Goal: Information Seeking & Learning: Learn about a topic

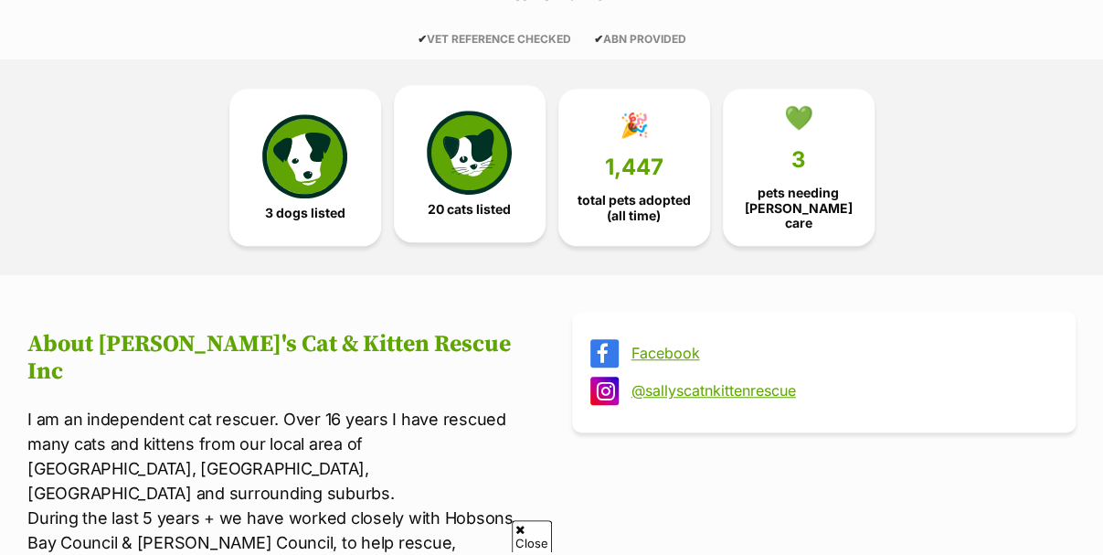
click at [484, 151] on img at bounding box center [469, 153] width 84 height 84
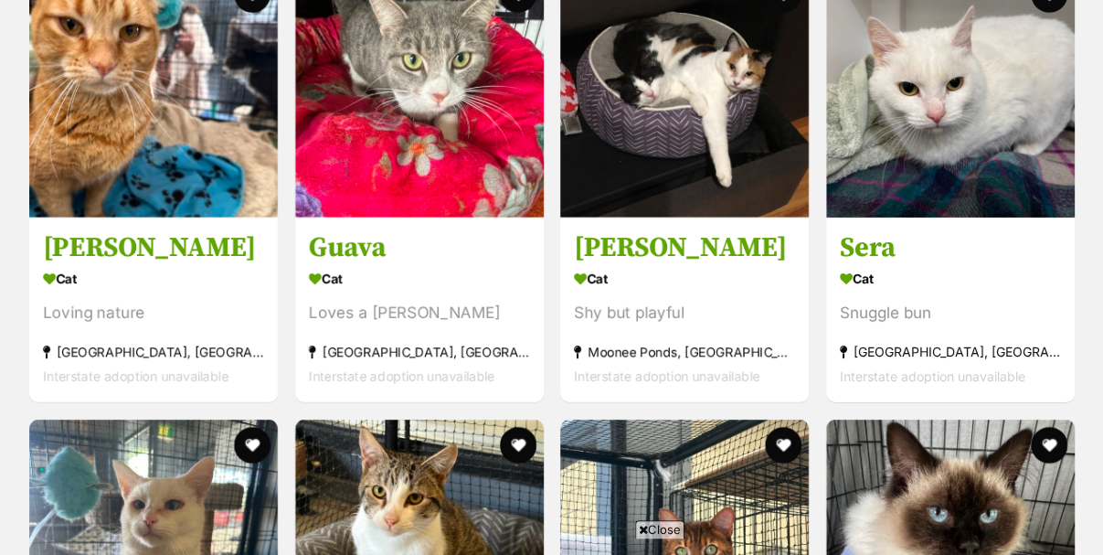
scroll to position [2361, 0]
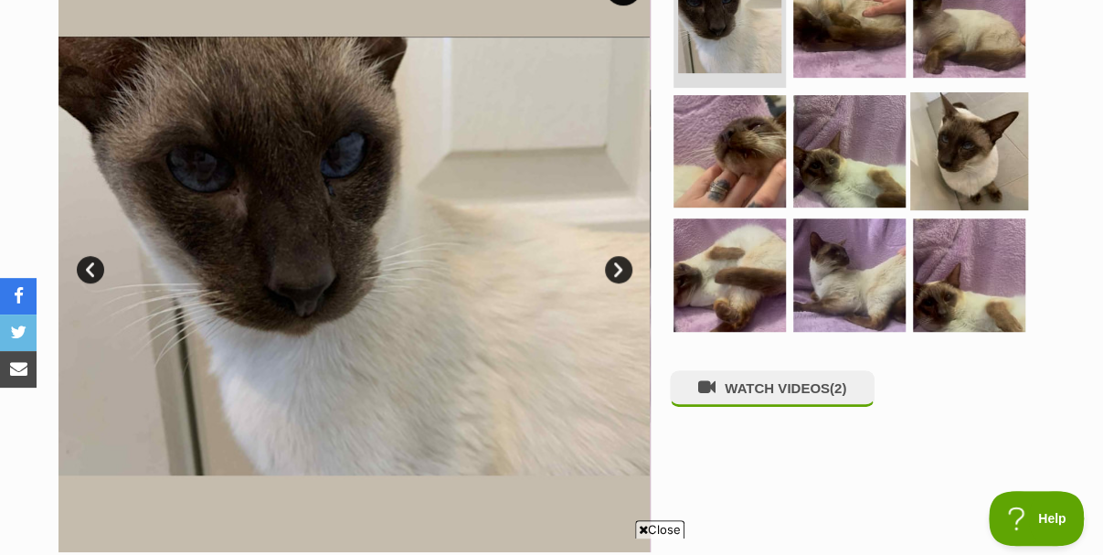
scroll to position [183, 0]
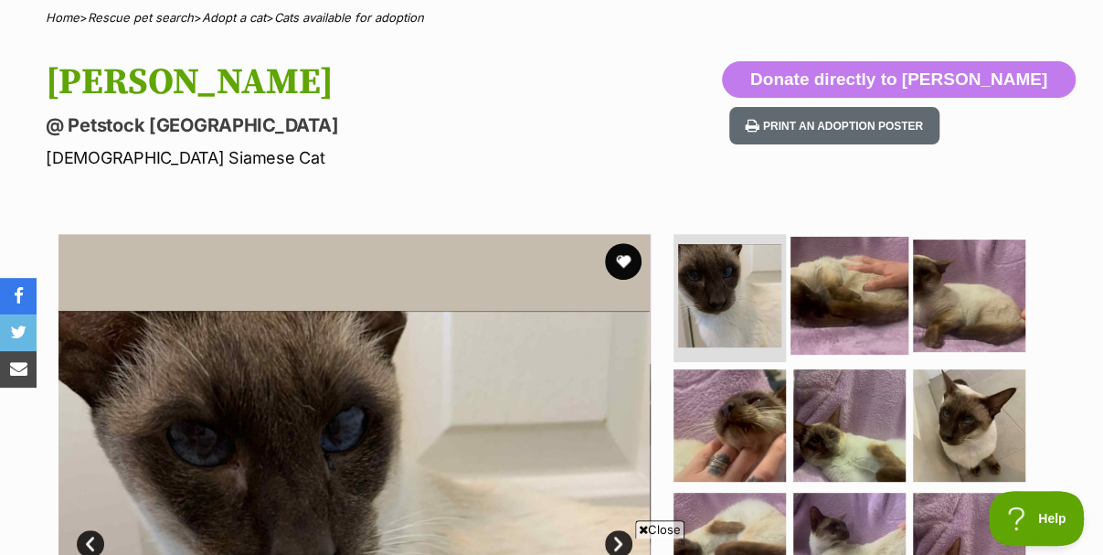
click at [863, 293] on img at bounding box center [849, 296] width 118 height 118
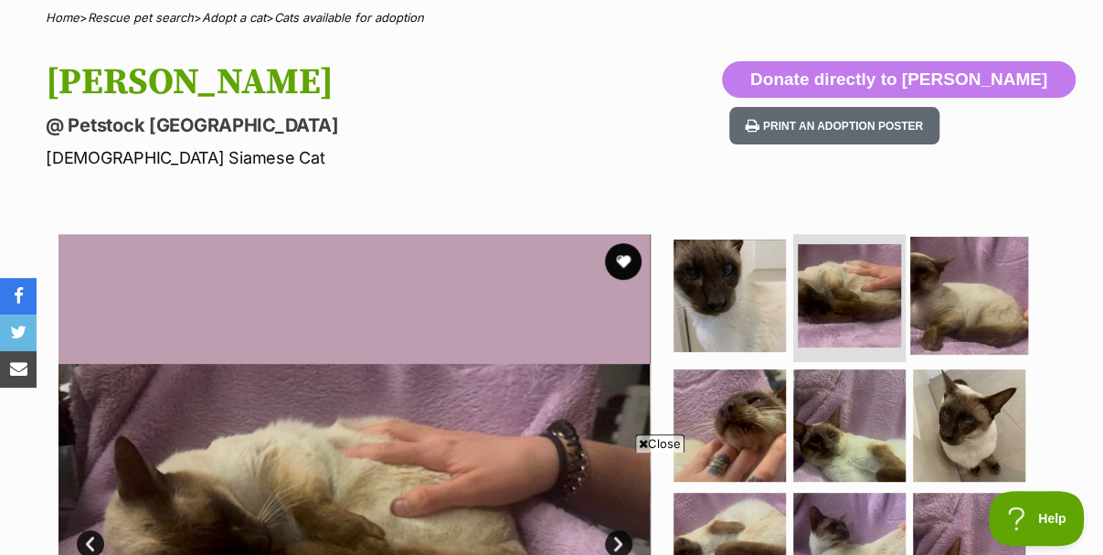
click at [969, 266] on img at bounding box center [969, 296] width 118 height 118
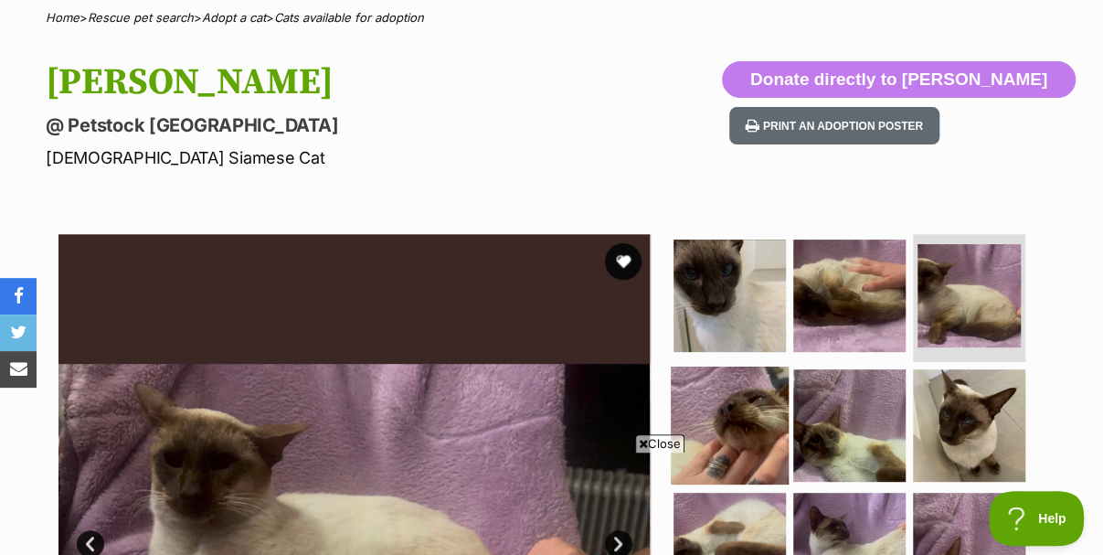
click at [736, 371] on img at bounding box center [730, 424] width 118 height 118
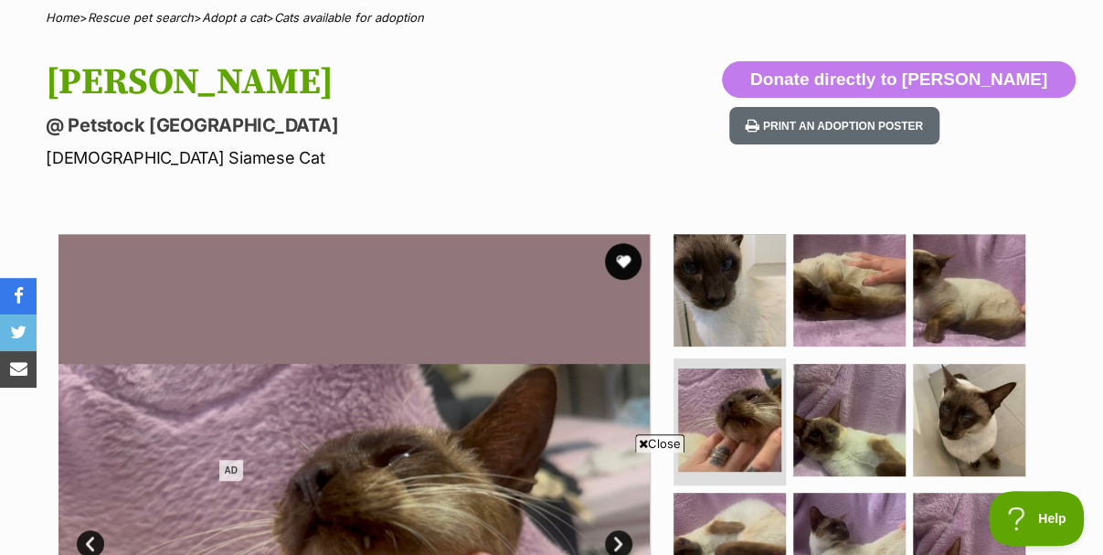
click at [658, 439] on span "Close" at bounding box center [659, 443] width 49 height 18
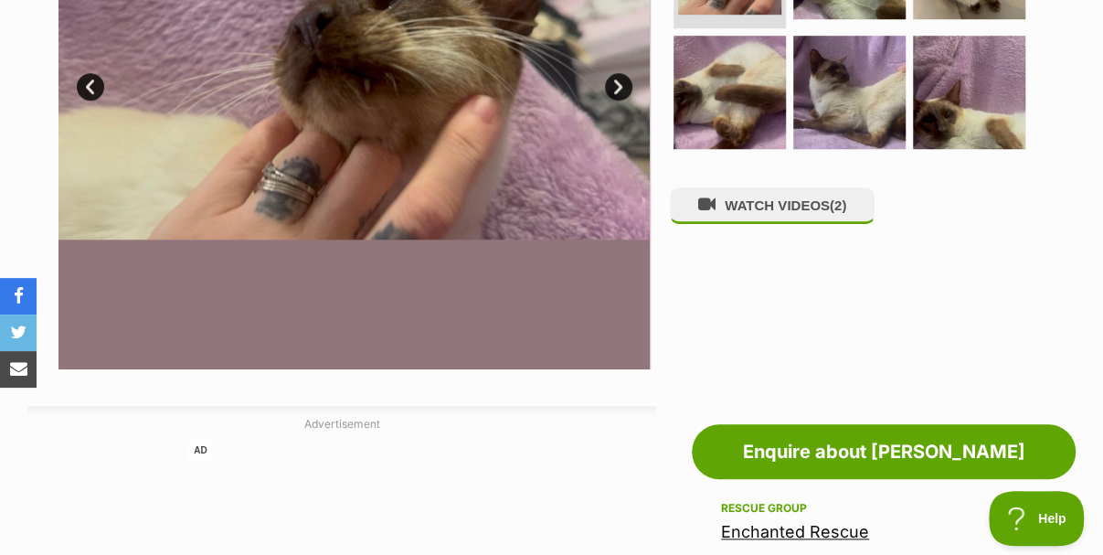
scroll to position [365, 0]
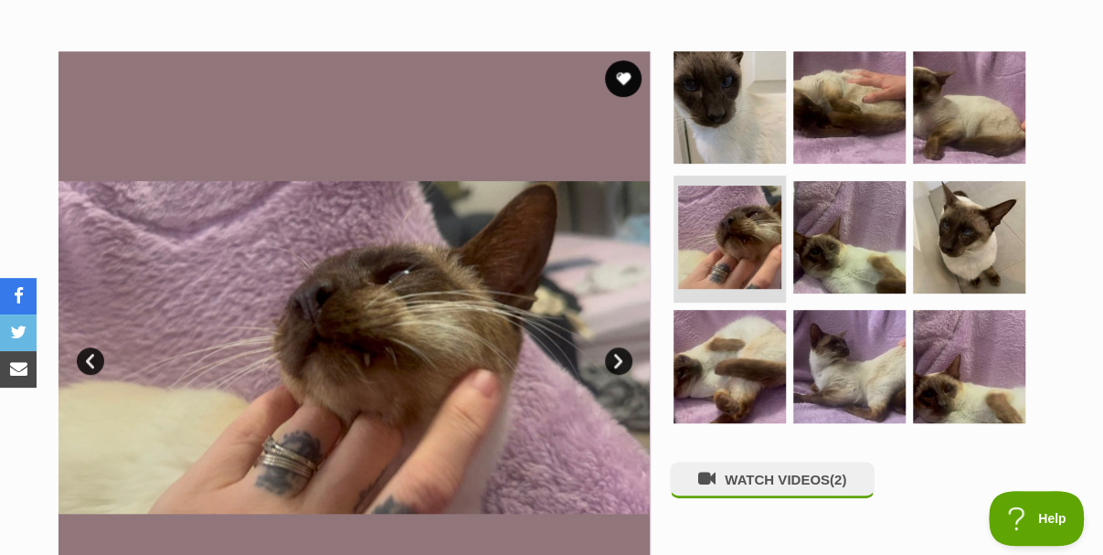
click at [619, 347] on link "Next" at bounding box center [618, 360] width 27 height 27
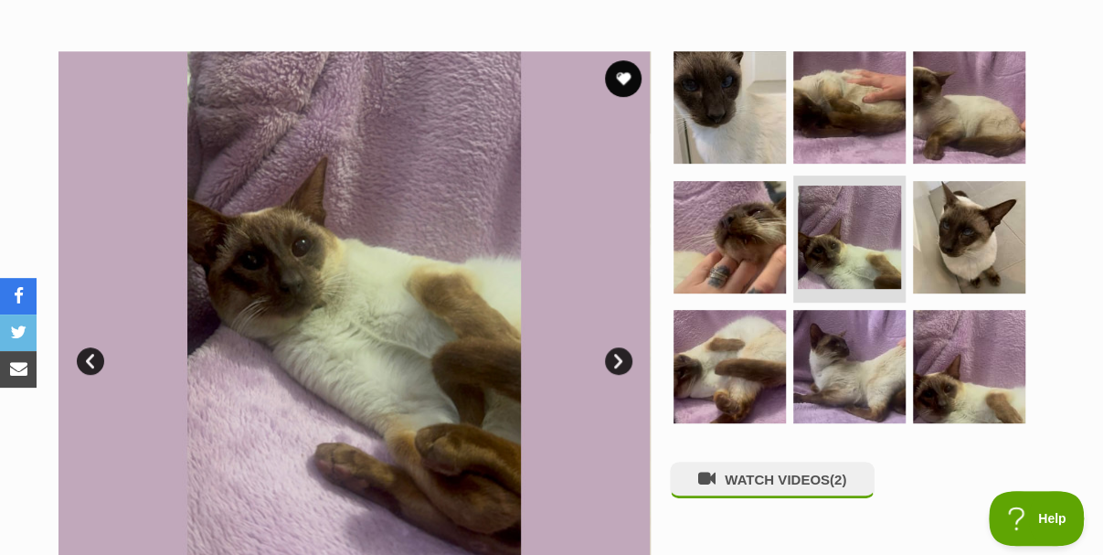
click at [619, 347] on link "Next" at bounding box center [618, 360] width 27 height 27
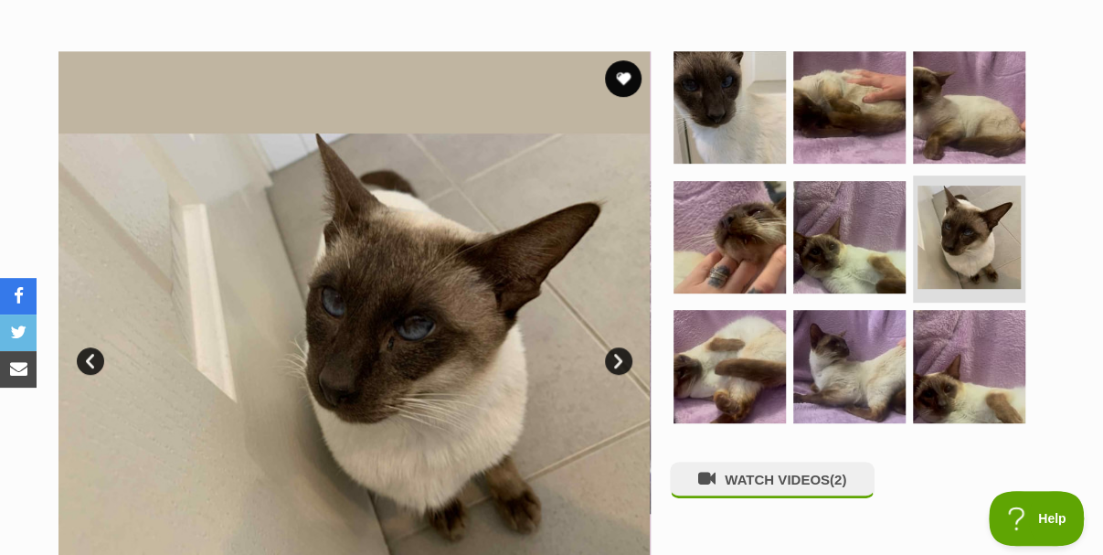
click at [619, 347] on link "Next" at bounding box center [618, 360] width 27 height 27
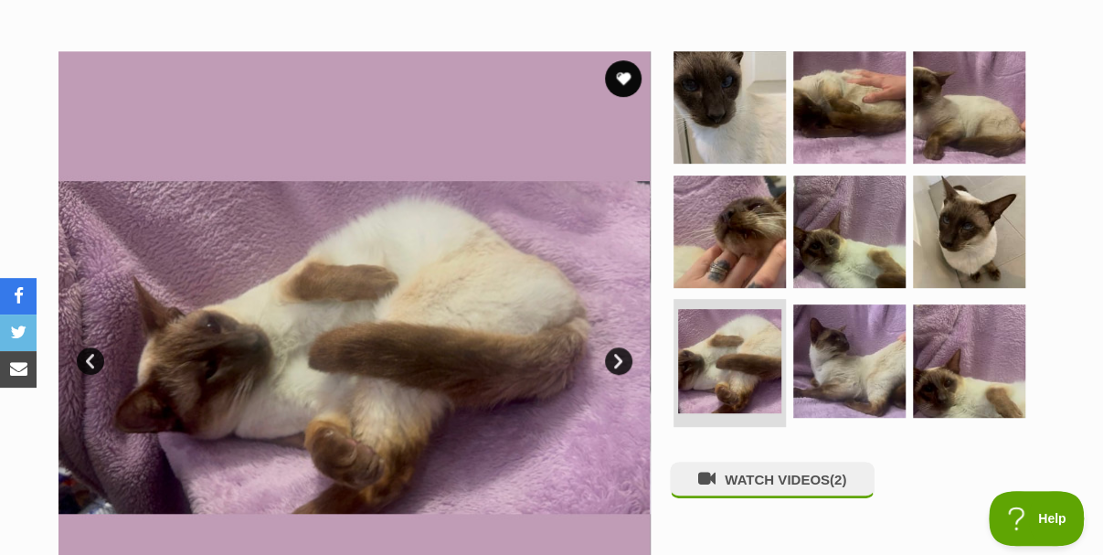
click at [619, 347] on link "Next" at bounding box center [618, 360] width 27 height 27
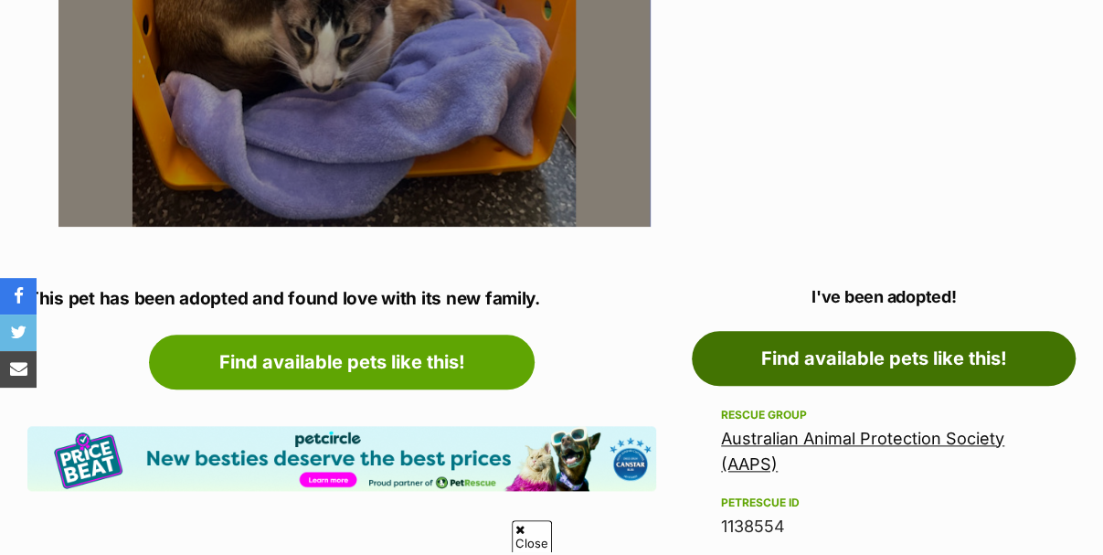
scroll to position [914, 0]
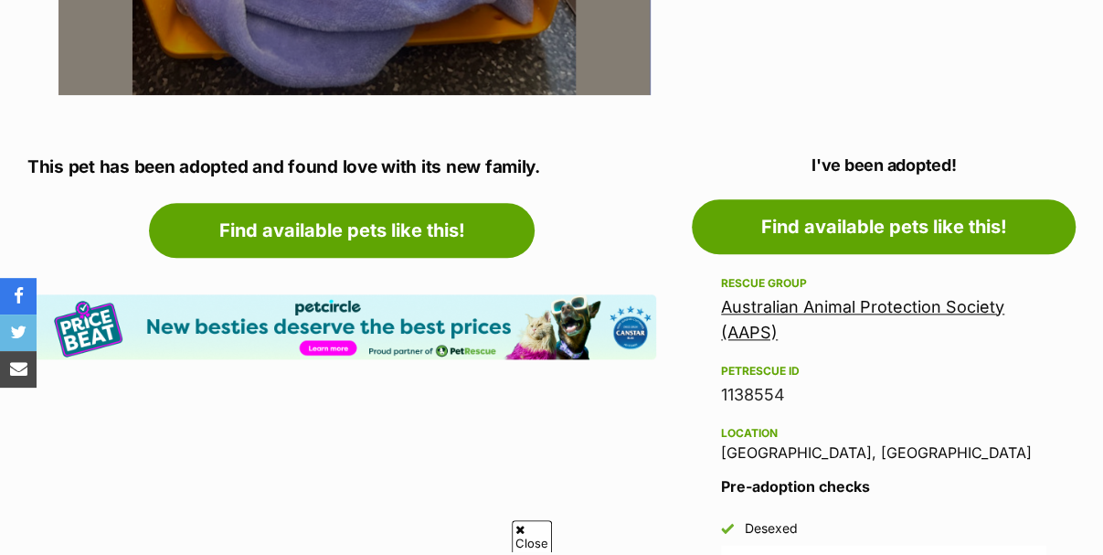
click at [808, 297] on link "Australian Animal Protection Society (AAPS)" at bounding box center [862, 319] width 283 height 45
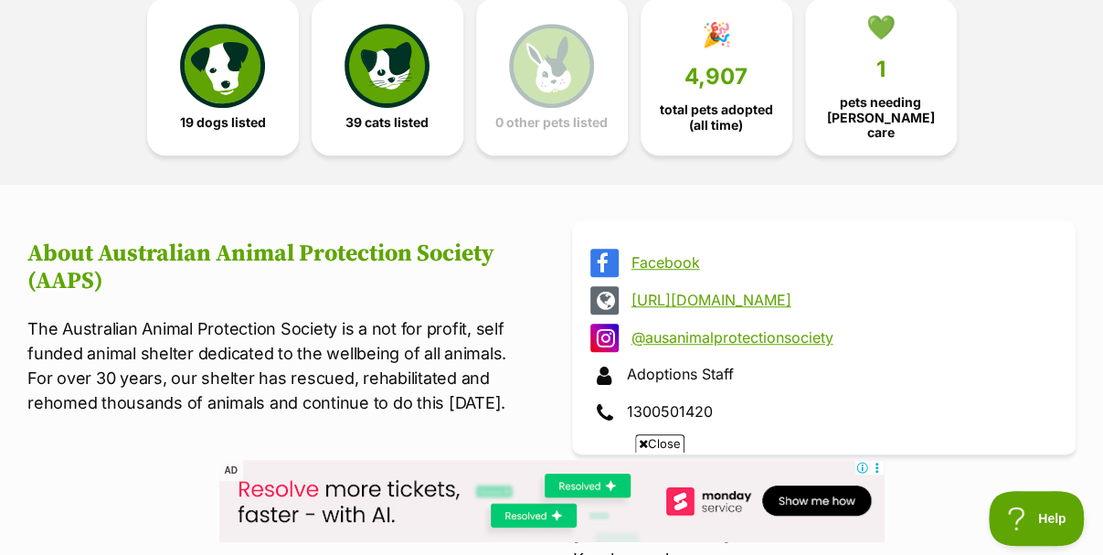
scroll to position [548, 0]
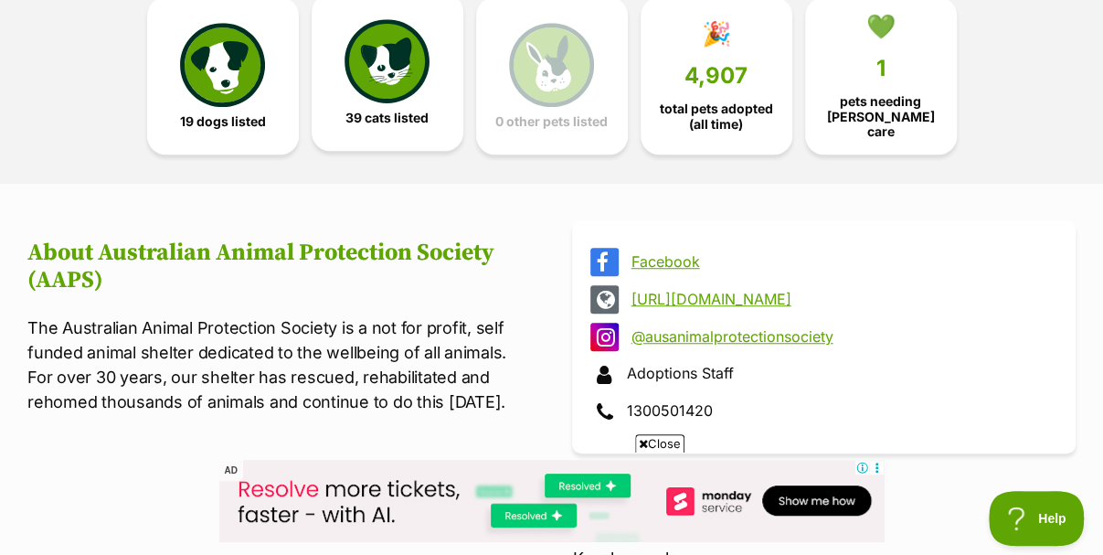
click at [415, 111] on span "39 cats listed" at bounding box center [386, 118] width 83 height 15
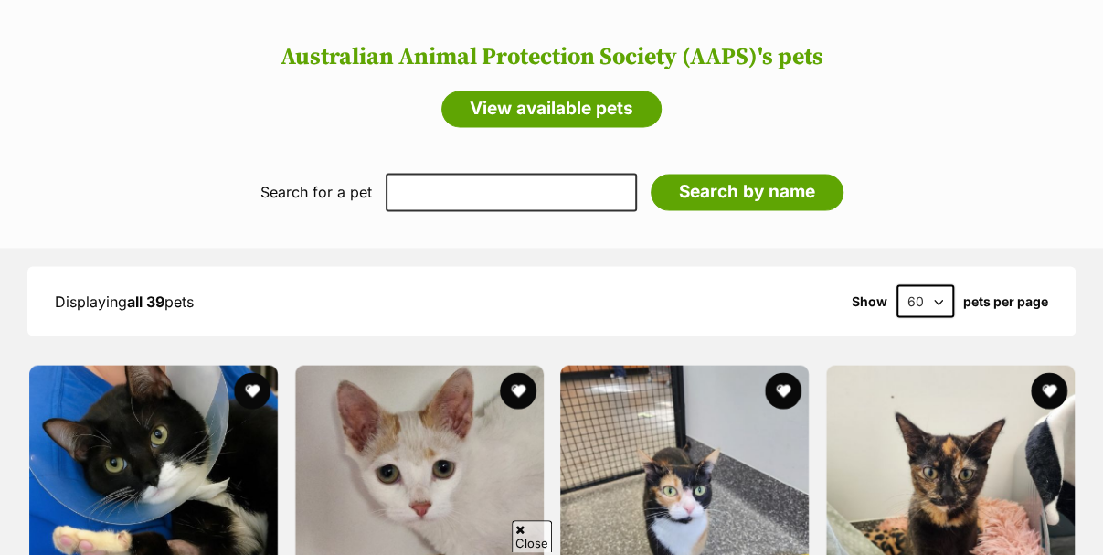
scroll to position [1403, 0]
click at [660, 526] on span "Close" at bounding box center [659, 529] width 49 height 18
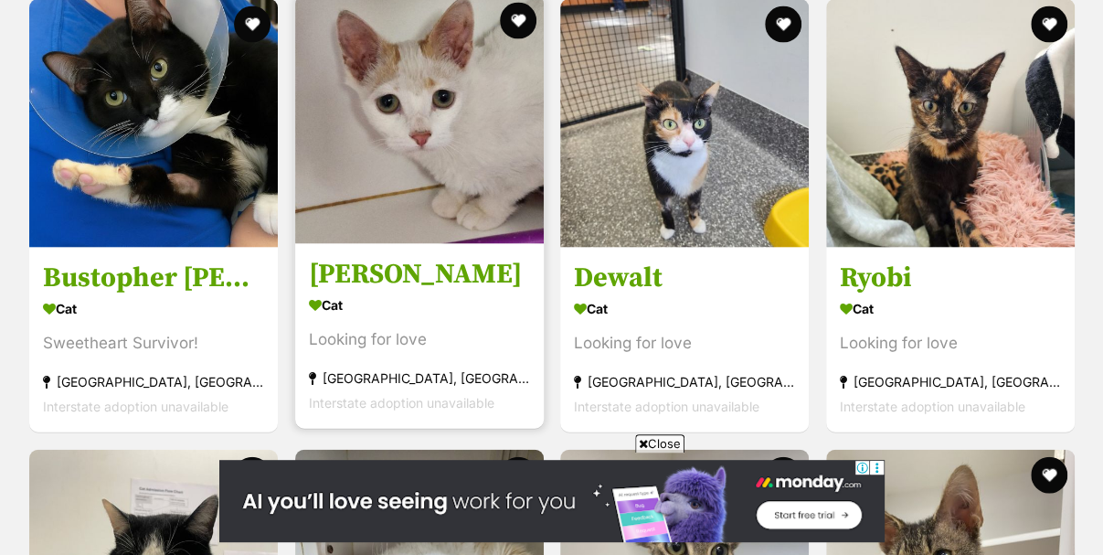
scroll to position [0, 0]
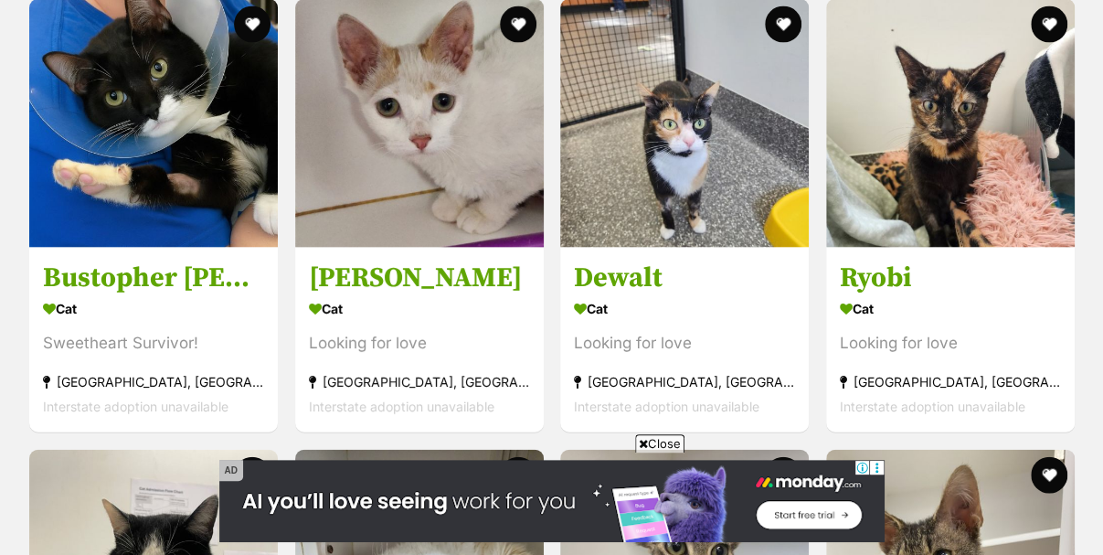
click at [651, 441] on span "Close" at bounding box center [659, 443] width 49 height 18
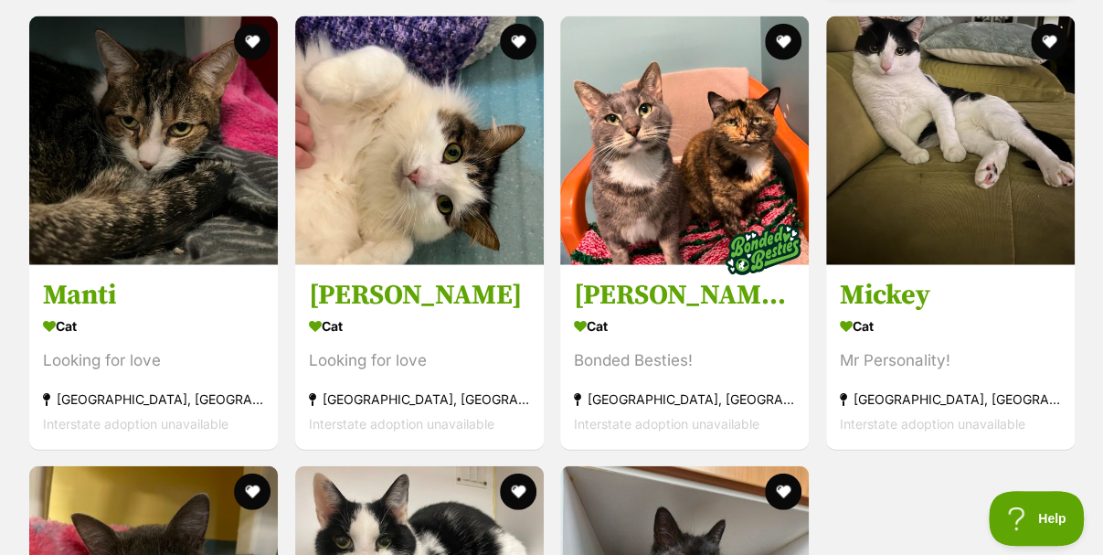
scroll to position [5149, 0]
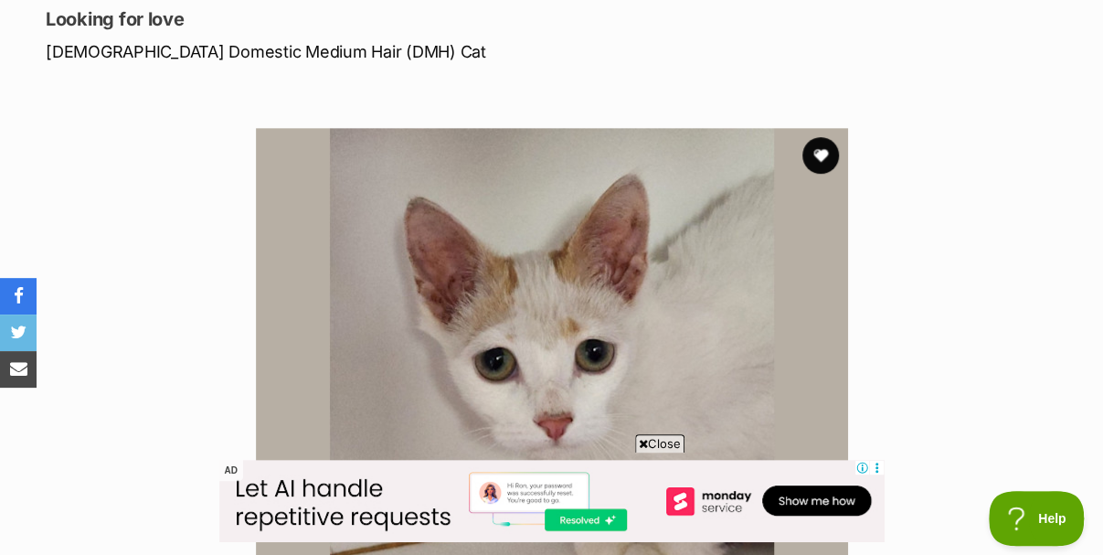
scroll to position [457, 0]
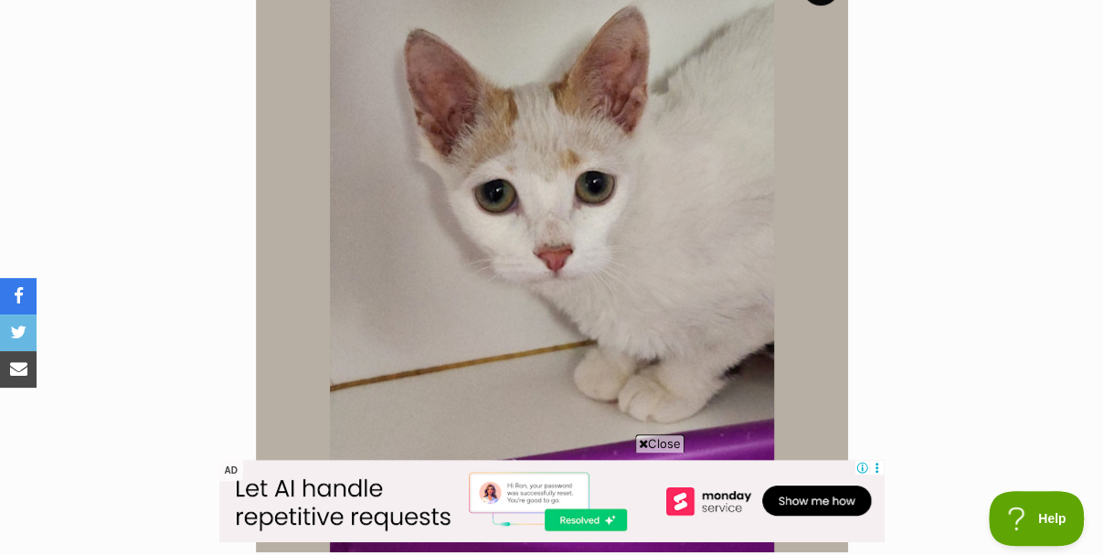
click at [661, 445] on span "Close" at bounding box center [659, 443] width 49 height 18
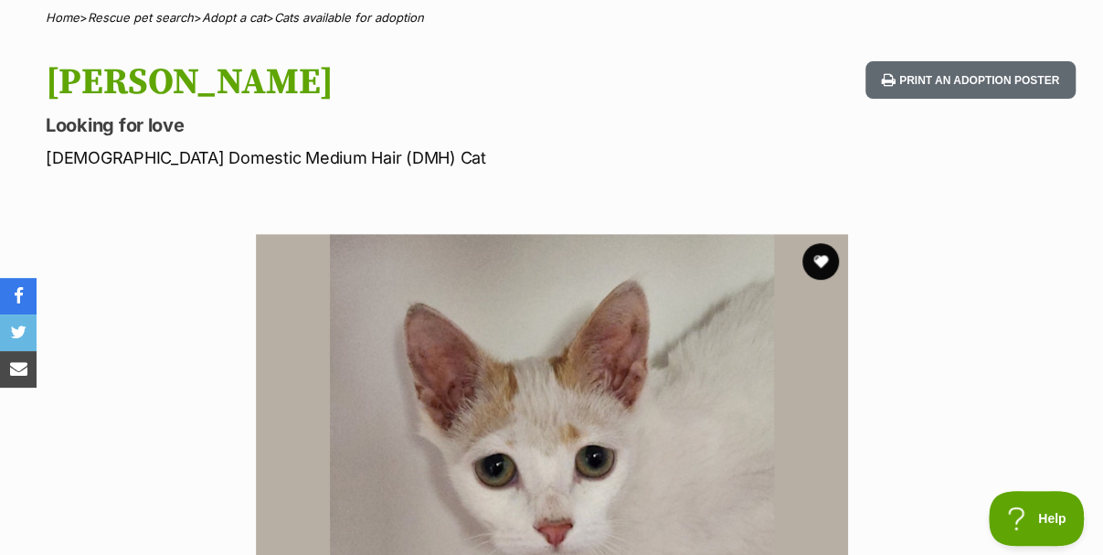
scroll to position [0, 0]
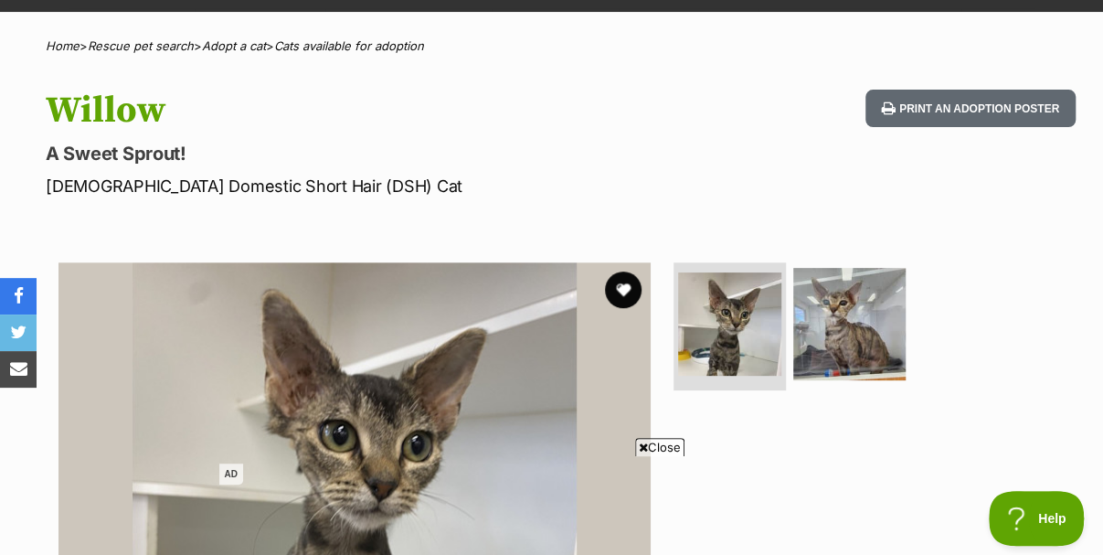
scroll to position [274, 0]
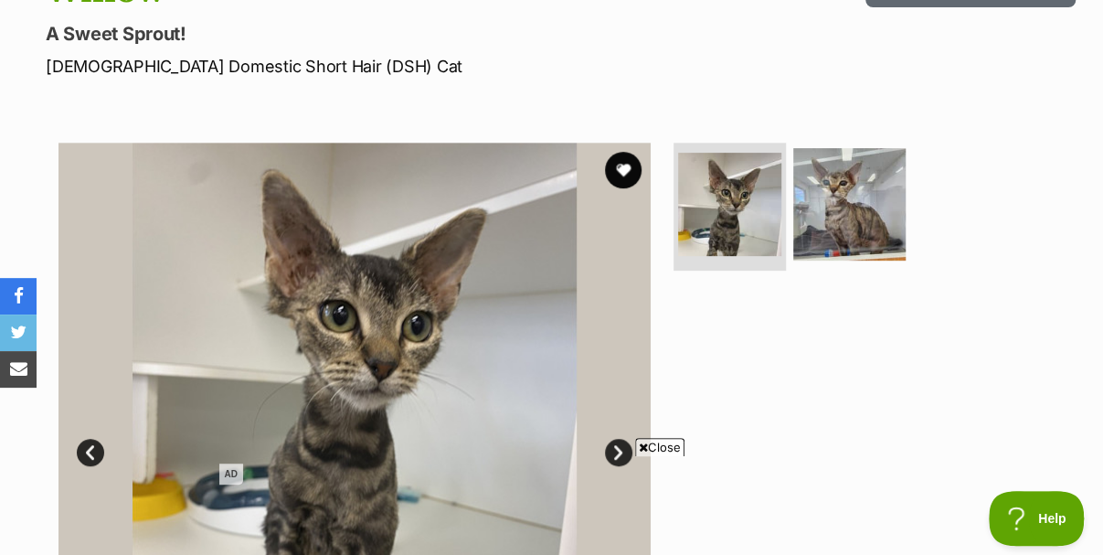
click at [651, 448] on span "Close" at bounding box center [659, 447] width 49 height 18
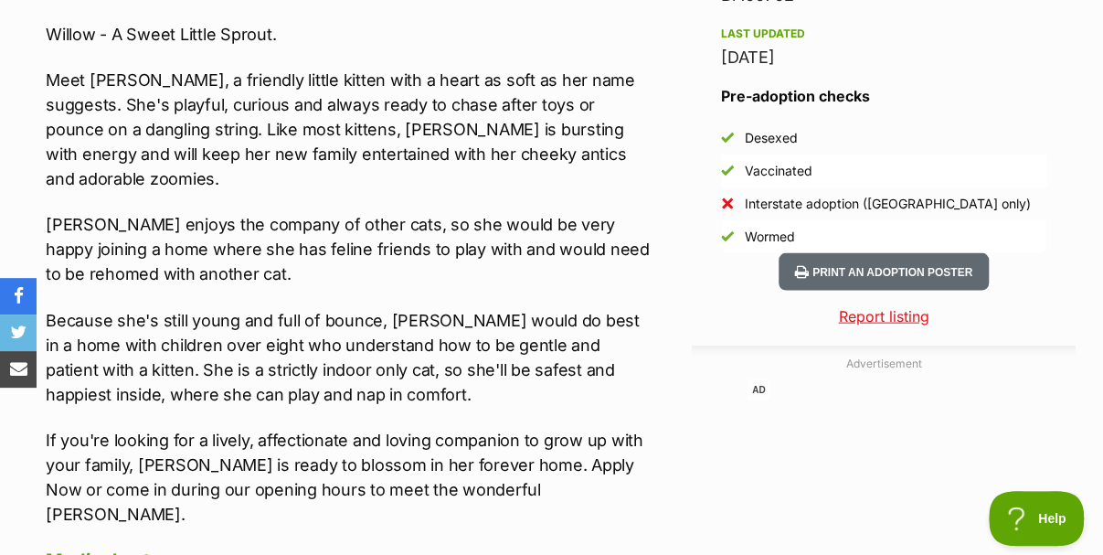
scroll to position [1736, 0]
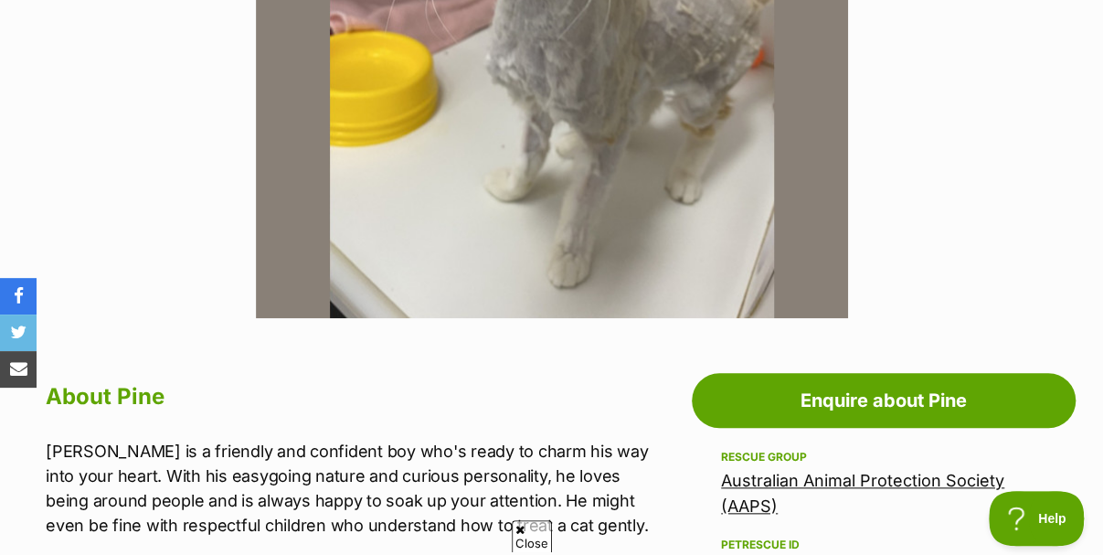
scroll to position [457, 0]
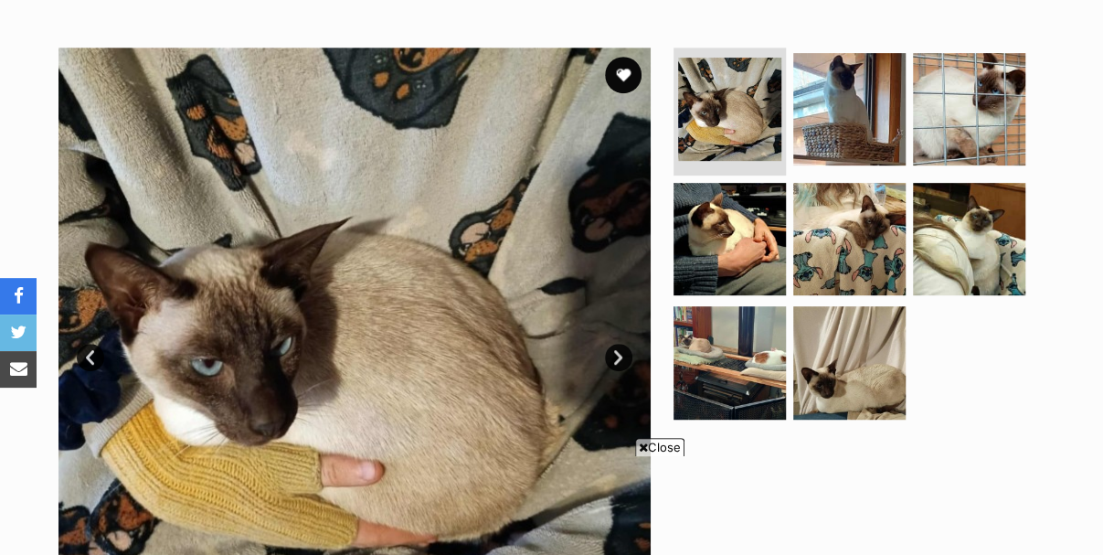
scroll to position [365, 0]
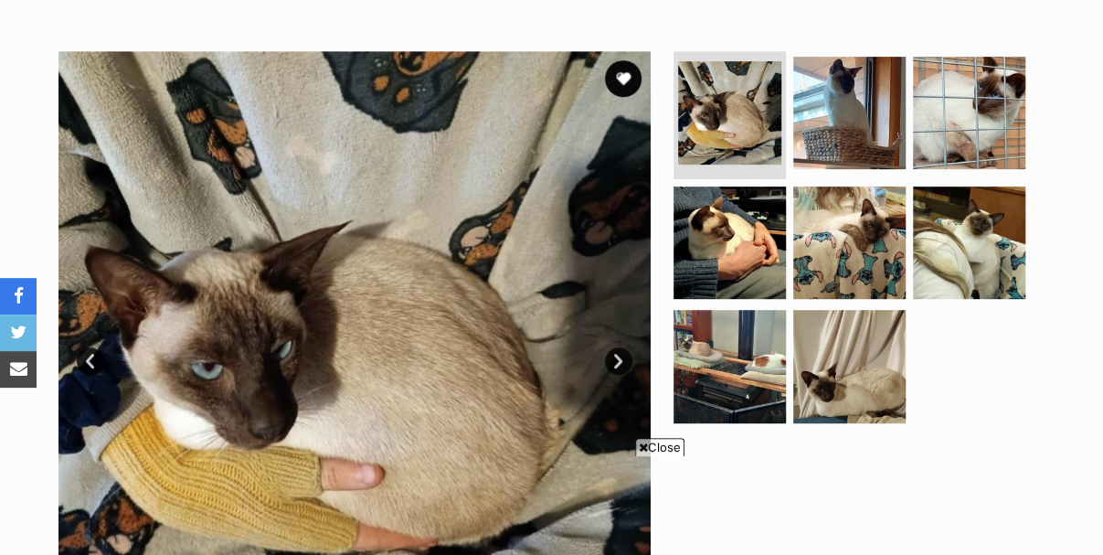
click at [627, 347] on link "Next" at bounding box center [618, 360] width 27 height 27
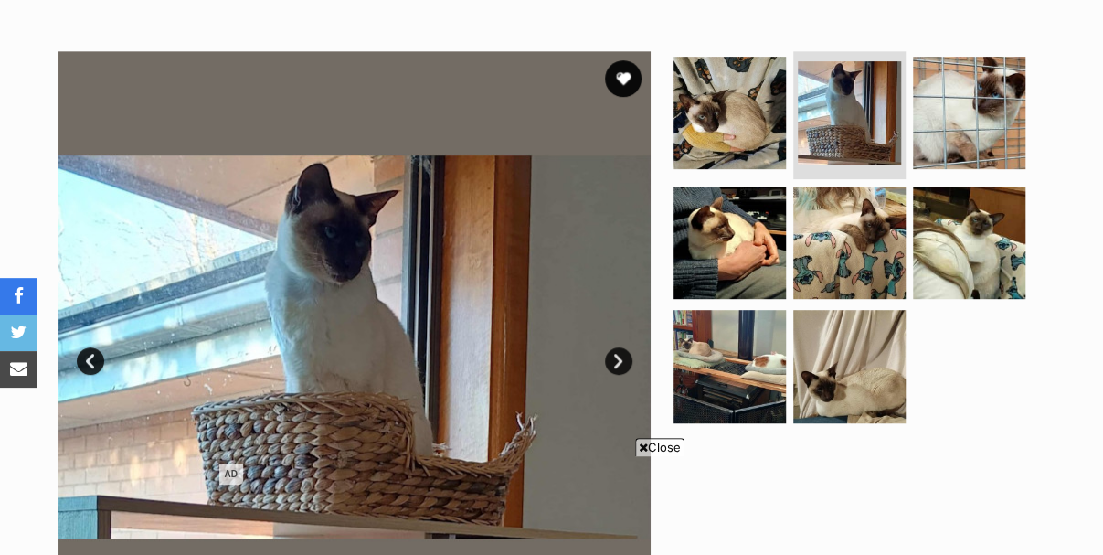
click at [627, 347] on link "Next" at bounding box center [618, 360] width 27 height 27
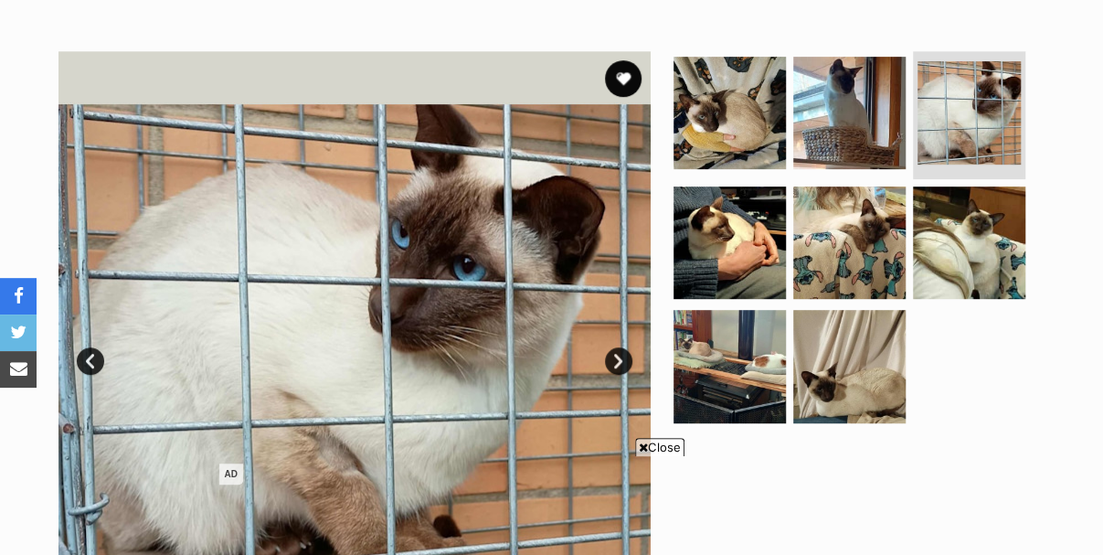
click at [660, 455] on span "Close" at bounding box center [659, 447] width 49 height 18
click at [617, 347] on link "Next" at bounding box center [618, 360] width 27 height 27
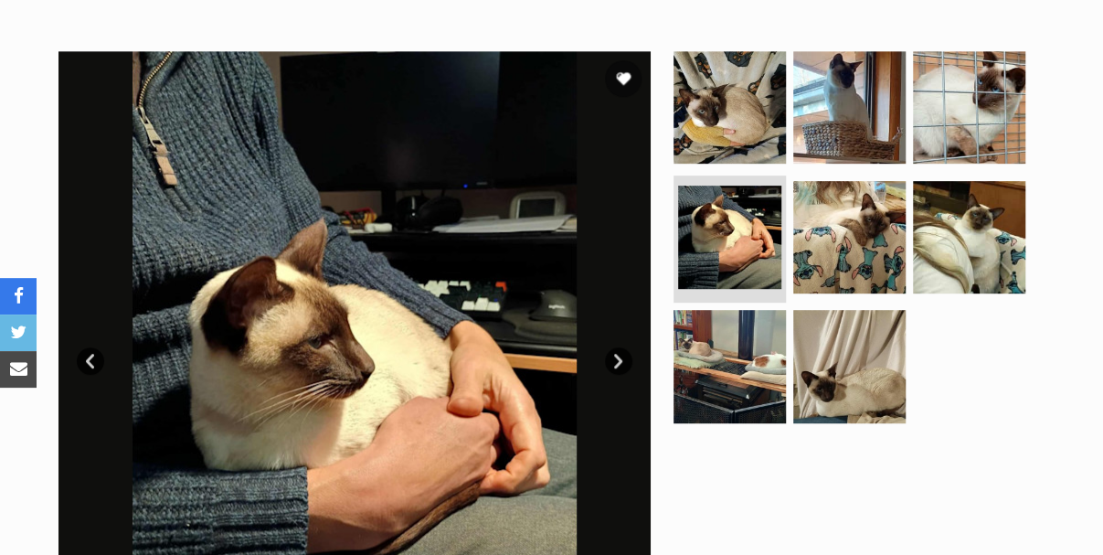
click at [617, 347] on link "Next" at bounding box center [618, 360] width 27 height 27
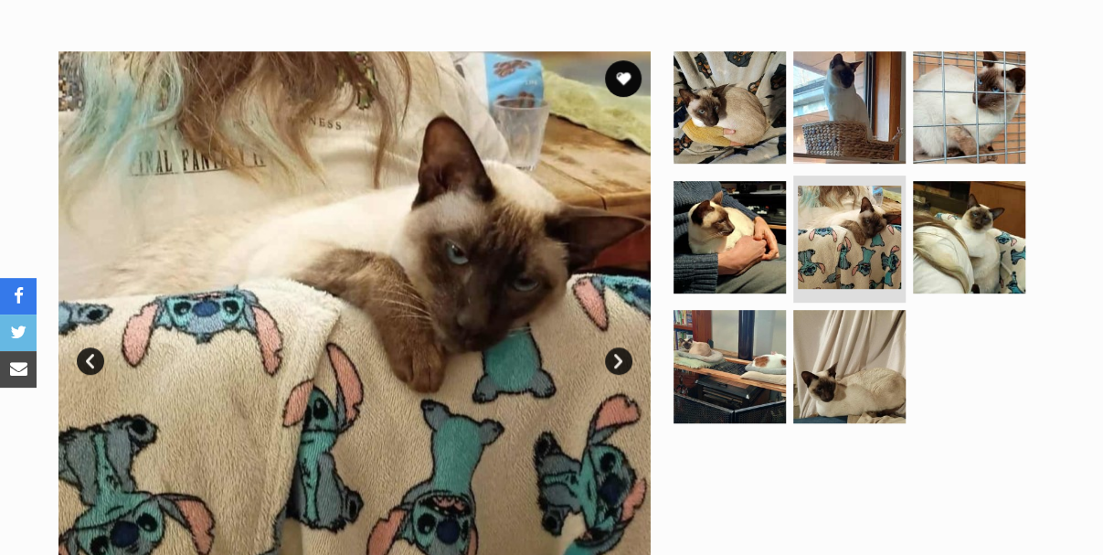
click at [617, 347] on link "Next" at bounding box center [618, 360] width 27 height 27
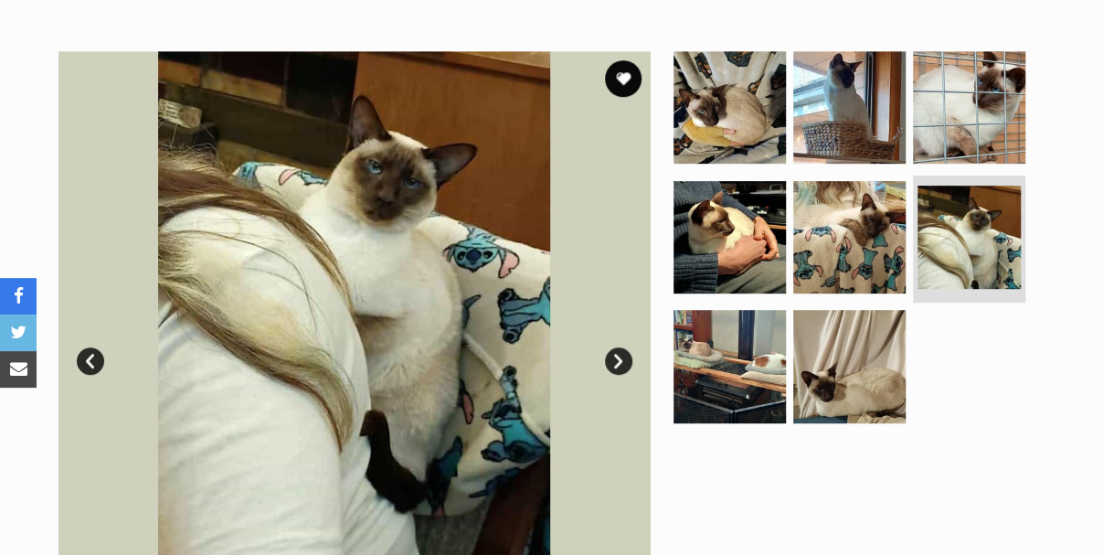
click at [617, 347] on link "Next" at bounding box center [618, 360] width 27 height 27
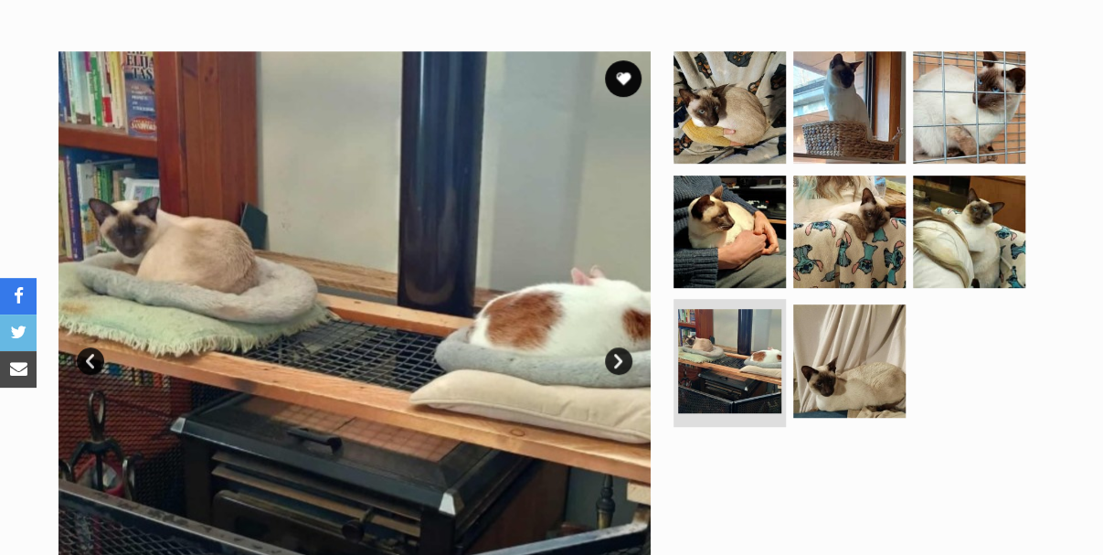
click at [617, 347] on link "Next" at bounding box center [618, 360] width 27 height 27
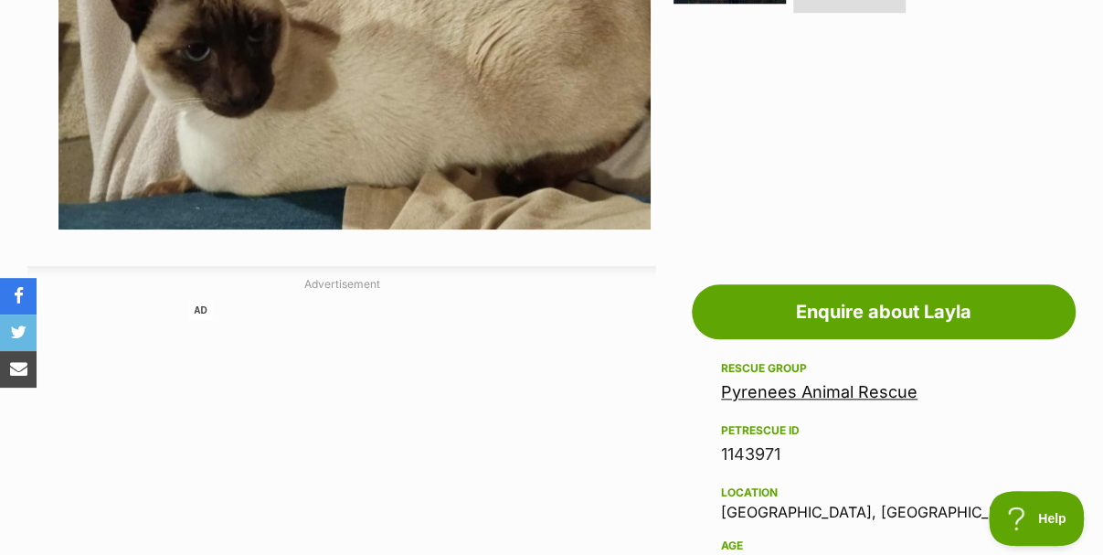
scroll to position [457, 0]
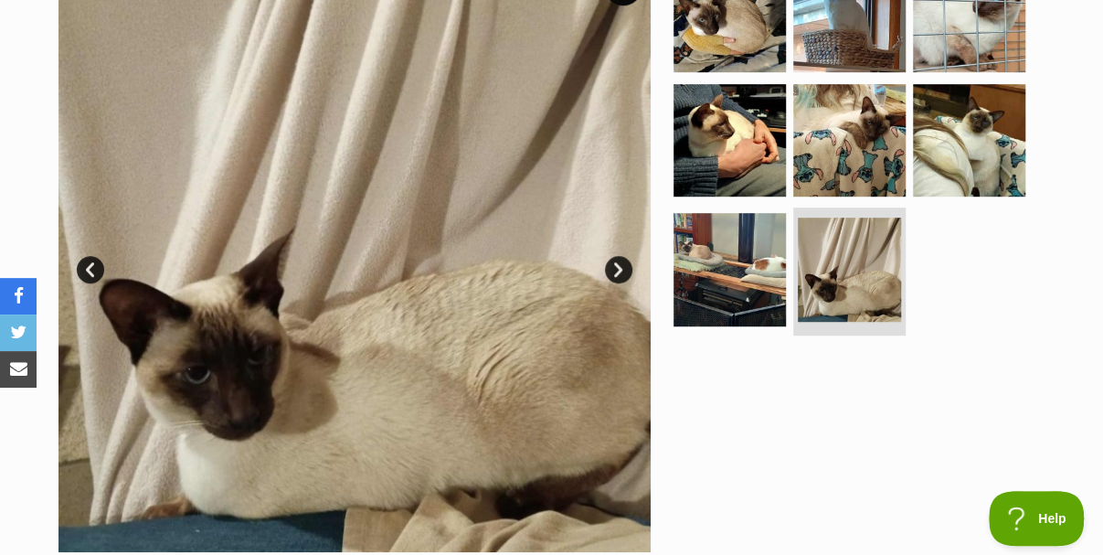
click at [617, 256] on link "Next" at bounding box center [618, 269] width 27 height 27
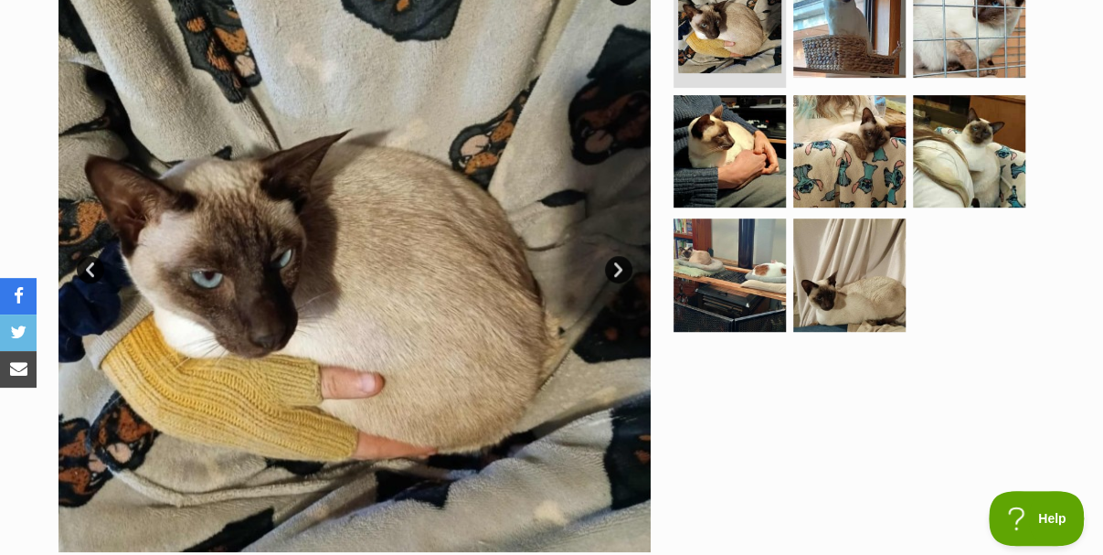
click at [617, 256] on link "Next" at bounding box center [618, 269] width 27 height 27
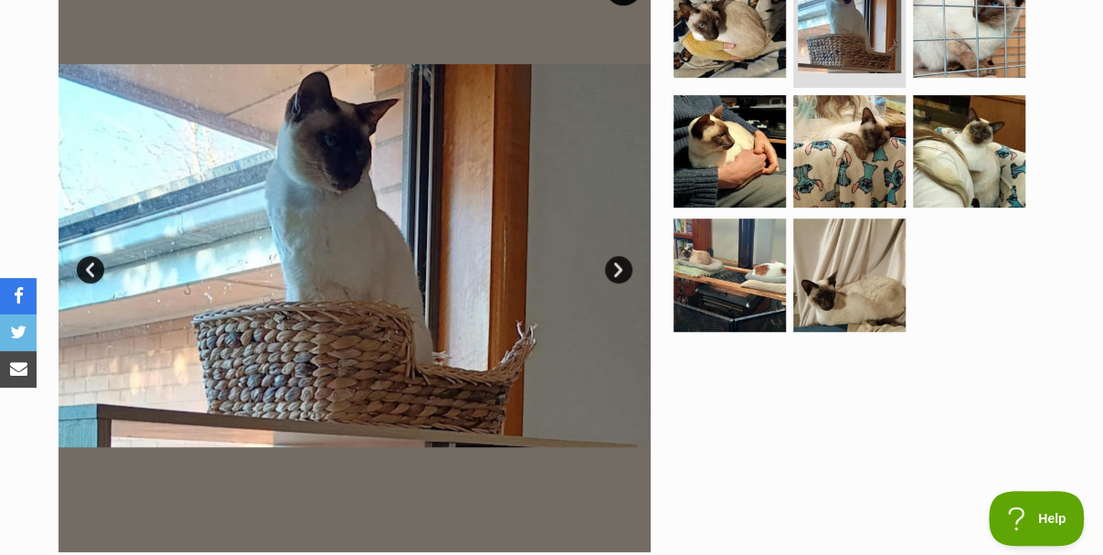
click at [617, 256] on link "Next" at bounding box center [618, 269] width 27 height 27
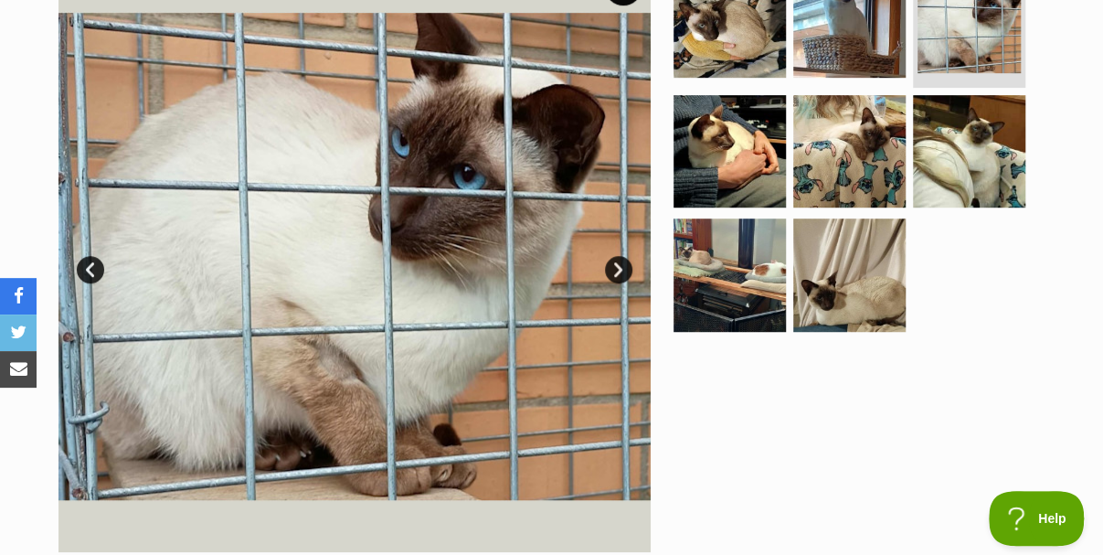
click at [617, 256] on link "Next" at bounding box center [618, 269] width 27 height 27
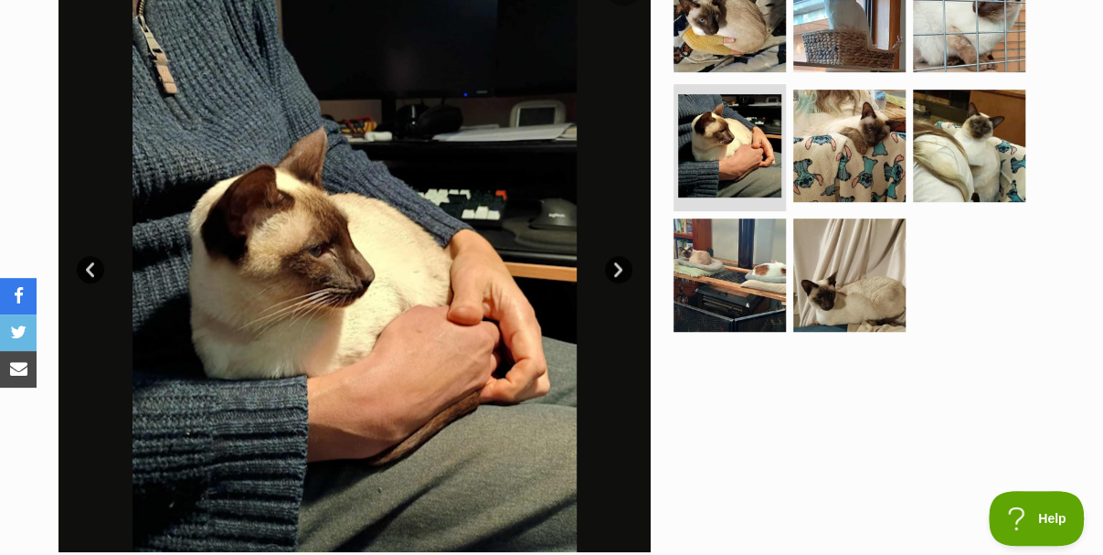
click at [617, 256] on link "Next" at bounding box center [618, 269] width 27 height 27
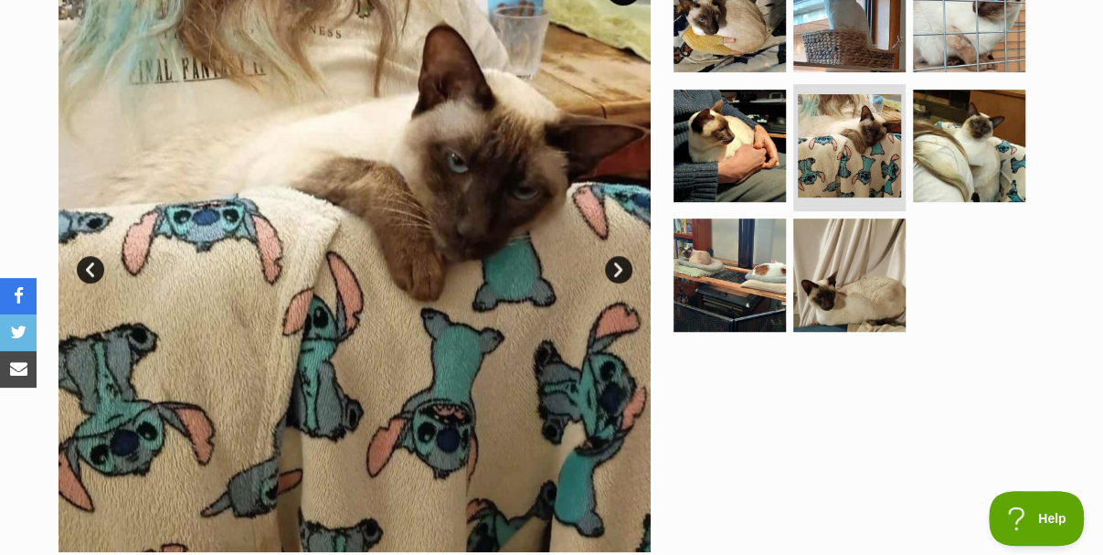
click at [617, 256] on link "Next" at bounding box center [618, 269] width 27 height 27
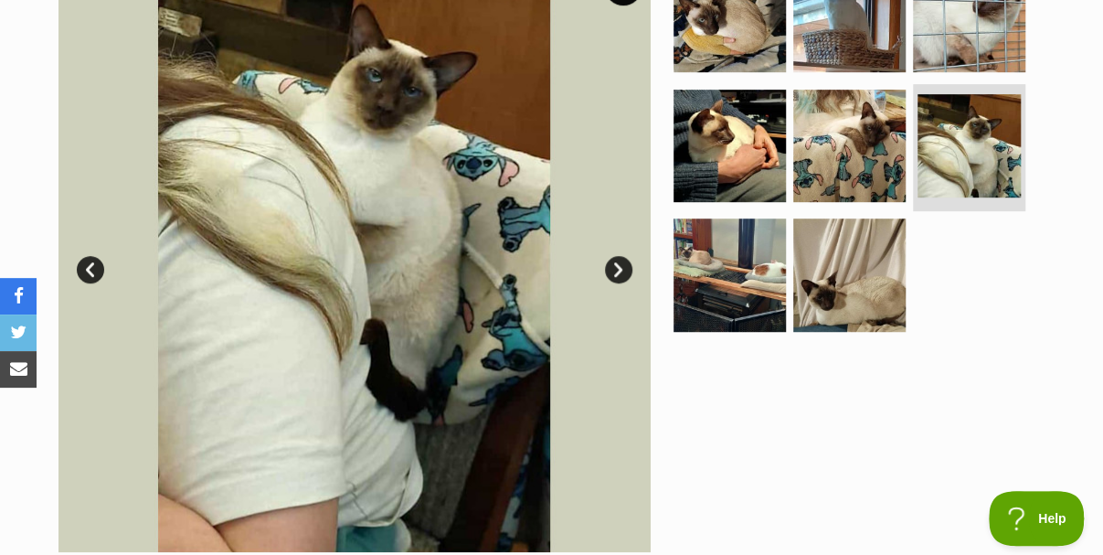
click at [617, 256] on link "Next" at bounding box center [618, 269] width 27 height 27
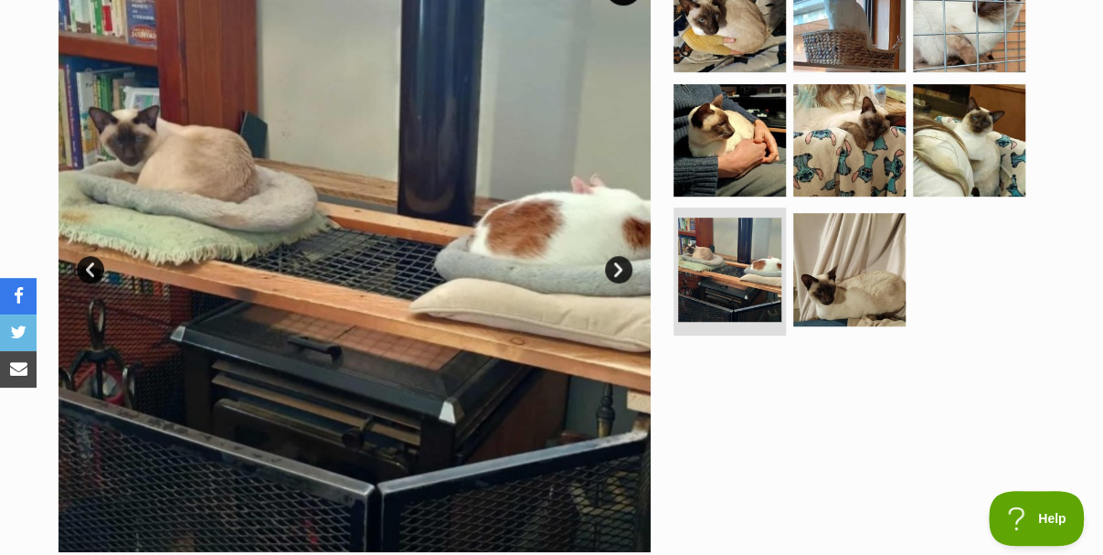
click at [617, 256] on link "Next" at bounding box center [618, 269] width 27 height 27
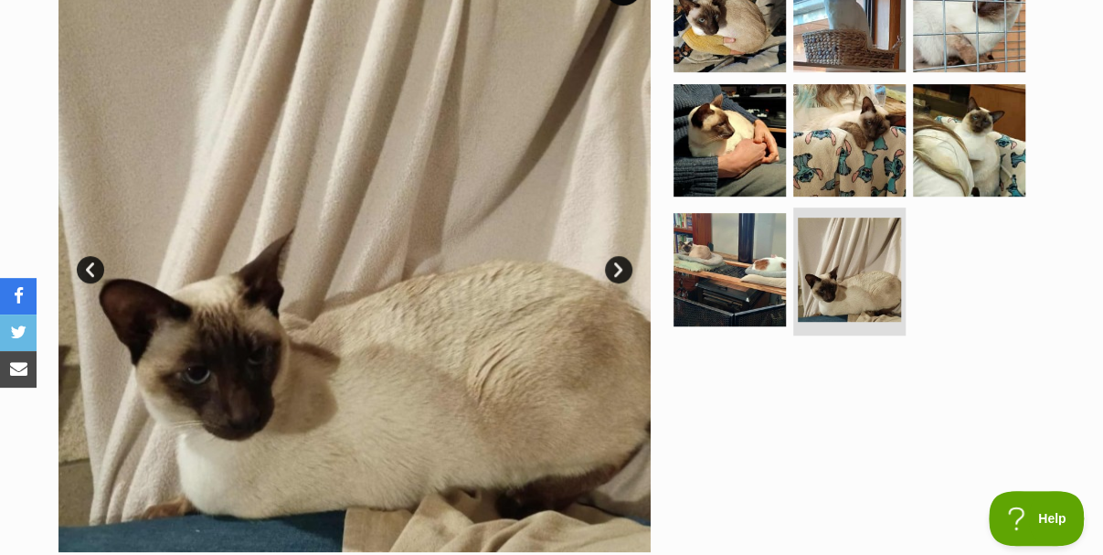
click at [617, 256] on link "Next" at bounding box center [618, 269] width 27 height 27
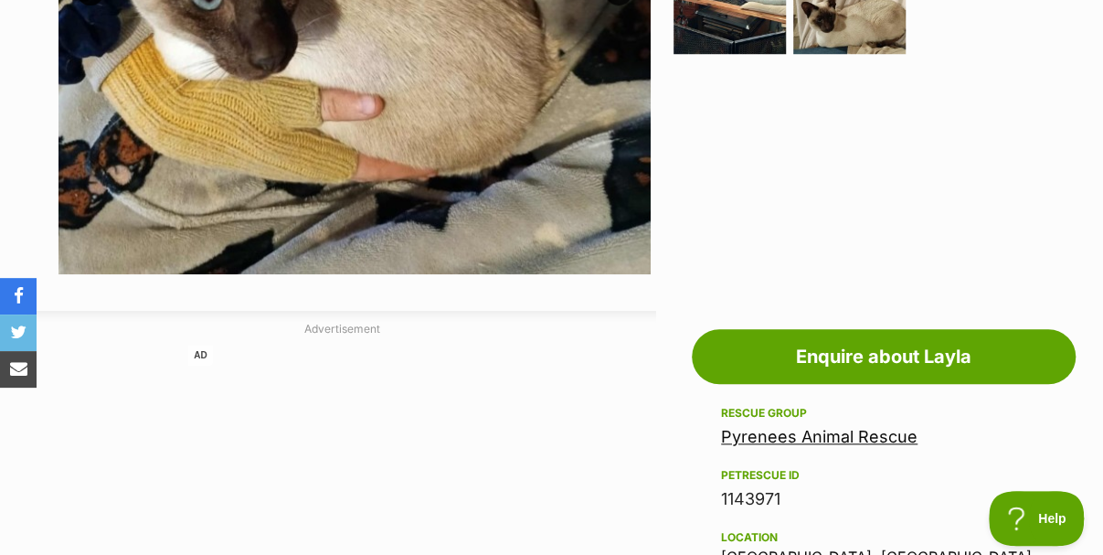
scroll to position [1096, 0]
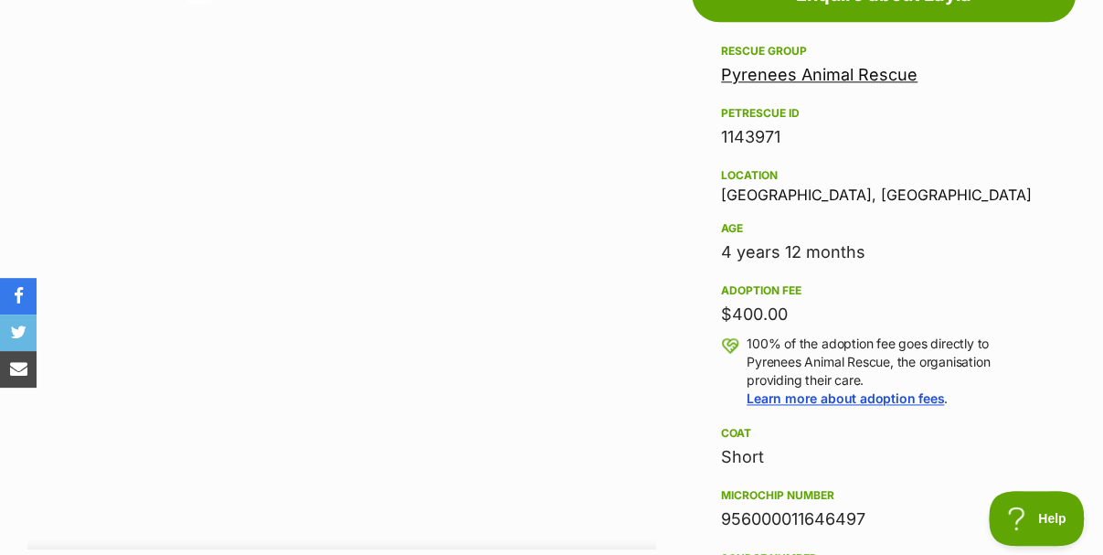
click at [808, 65] on link "Pyrenees Animal Rescue" at bounding box center [819, 74] width 196 height 19
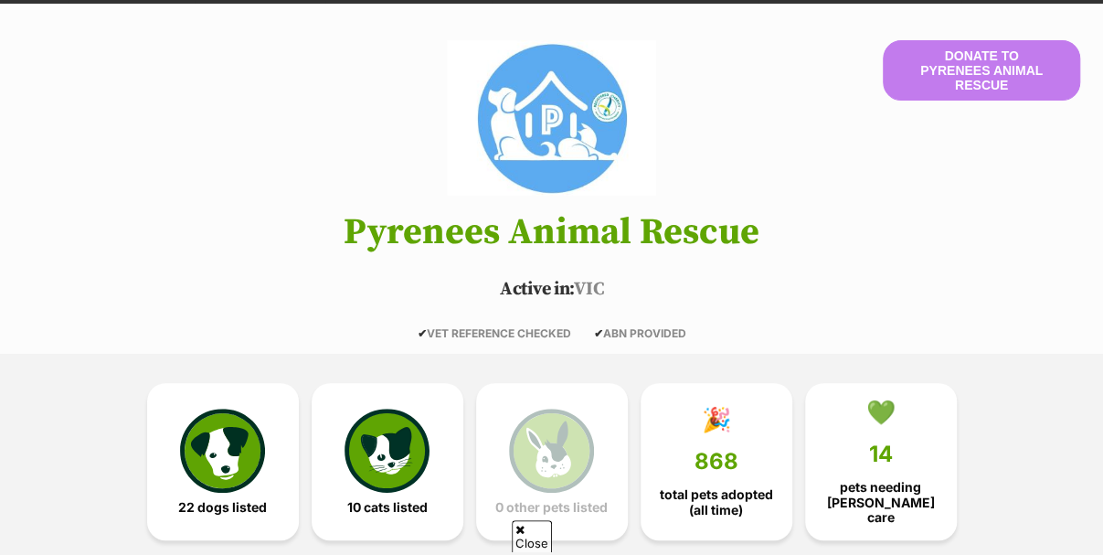
scroll to position [457, 0]
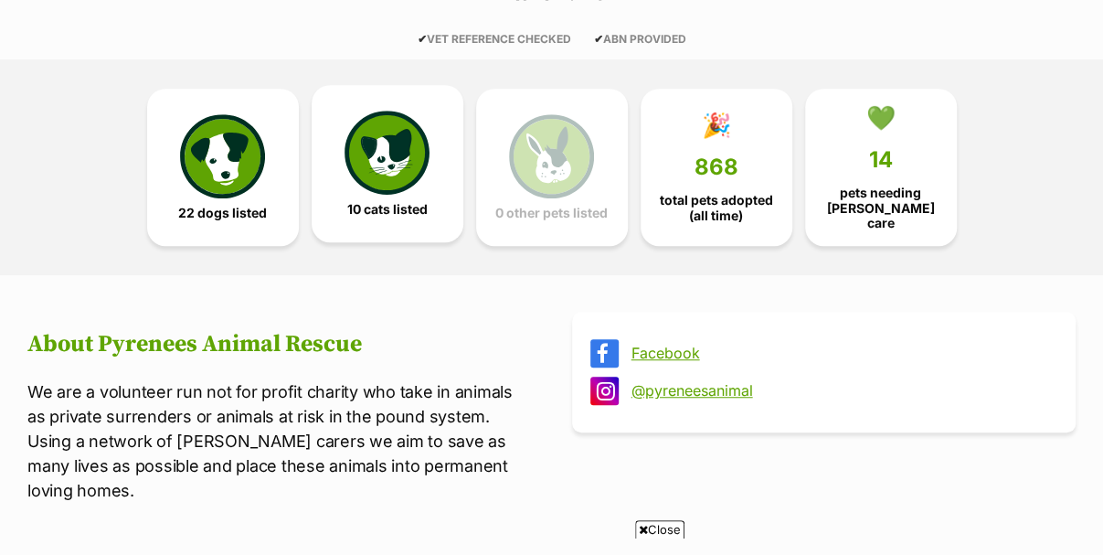
click at [379, 150] on img at bounding box center [386, 153] width 84 height 84
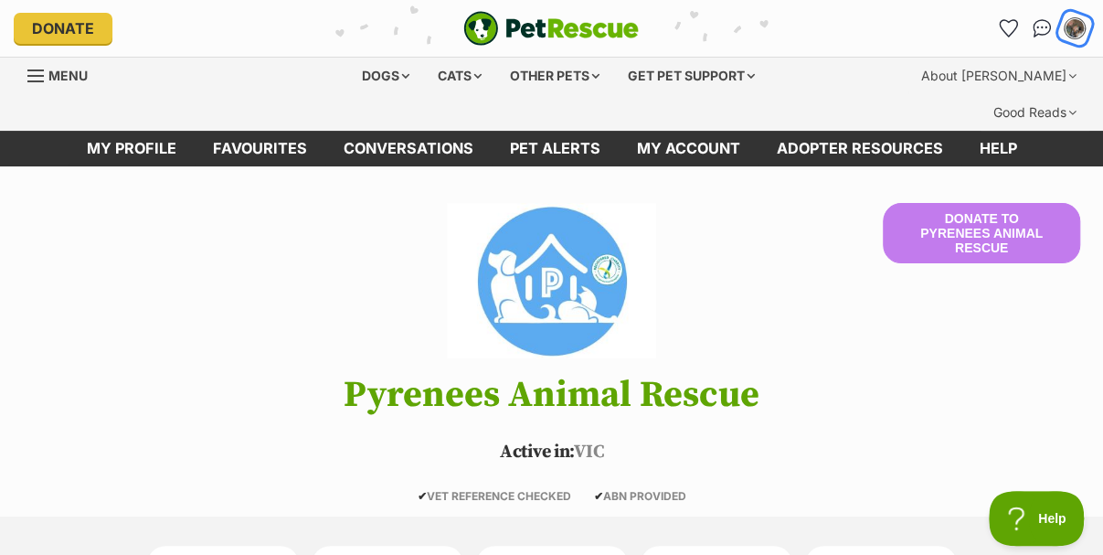
click at [1065, 34] on div "My account" at bounding box center [1075, 29] width 28 height 28
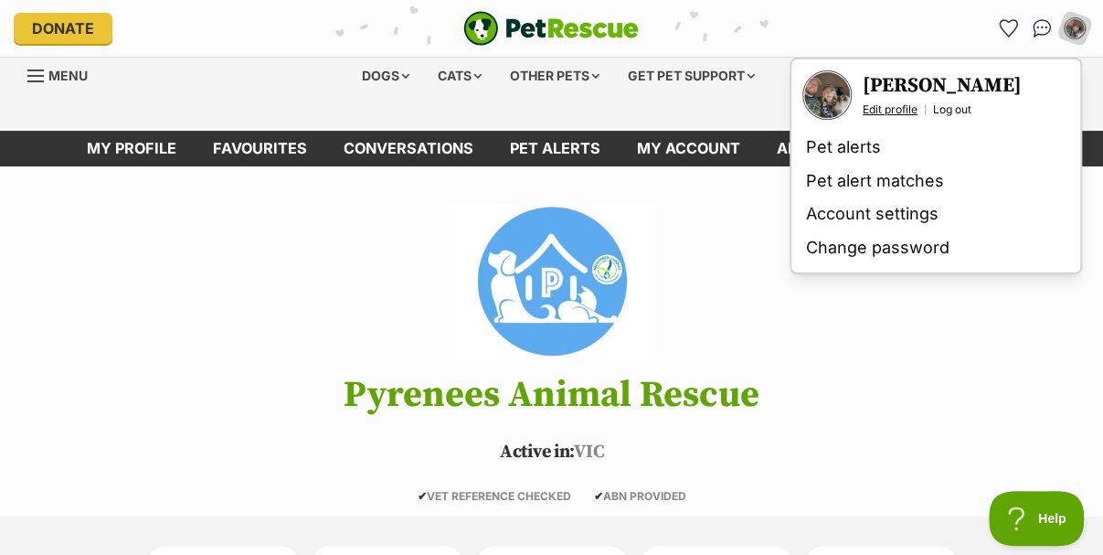
click at [900, 110] on link "Edit profile" at bounding box center [890, 109] width 55 height 15
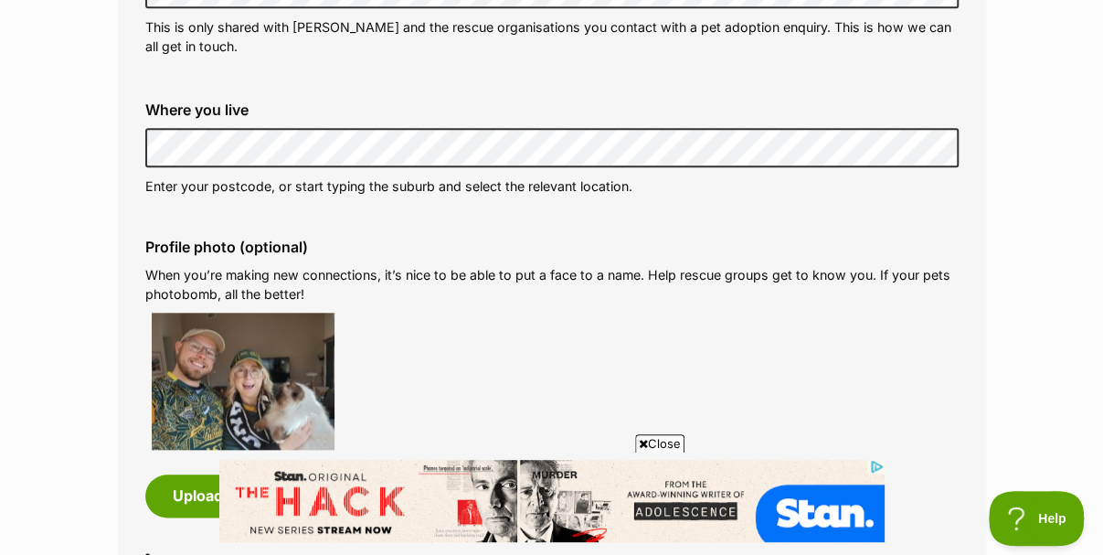
click at [652, 442] on span "Close" at bounding box center [659, 443] width 49 height 18
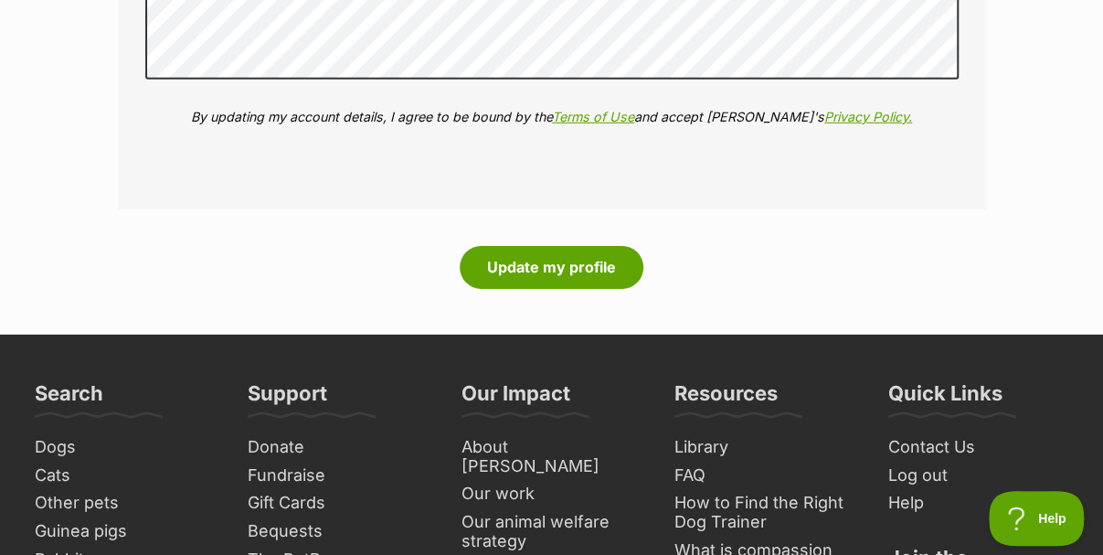
scroll to position [2376, 0]
